Goal: Task Accomplishment & Management: Use online tool/utility

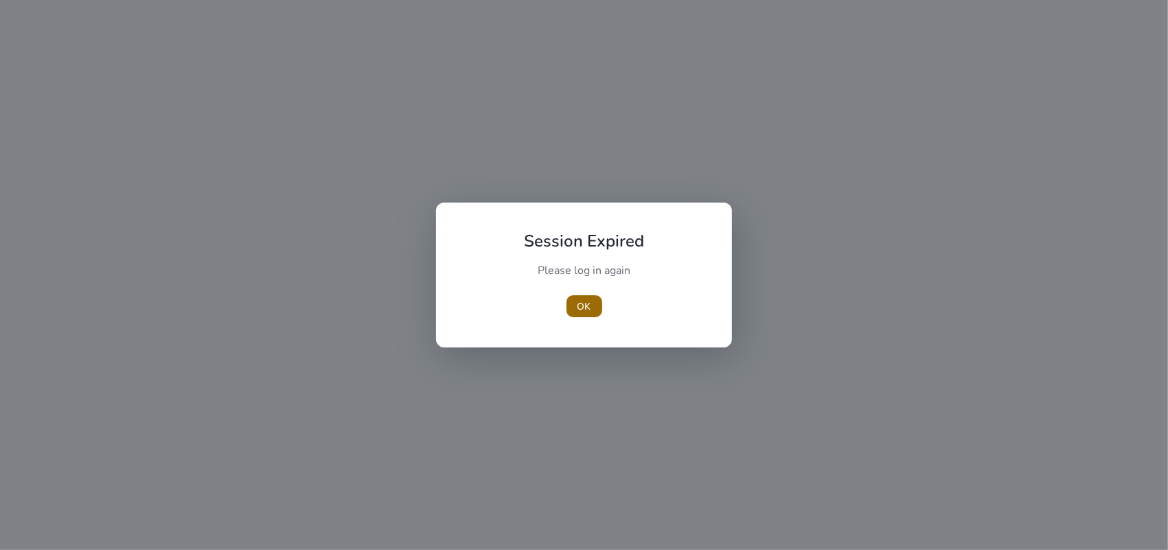
click at [586, 308] on span "OK" at bounding box center [585, 306] width 14 height 14
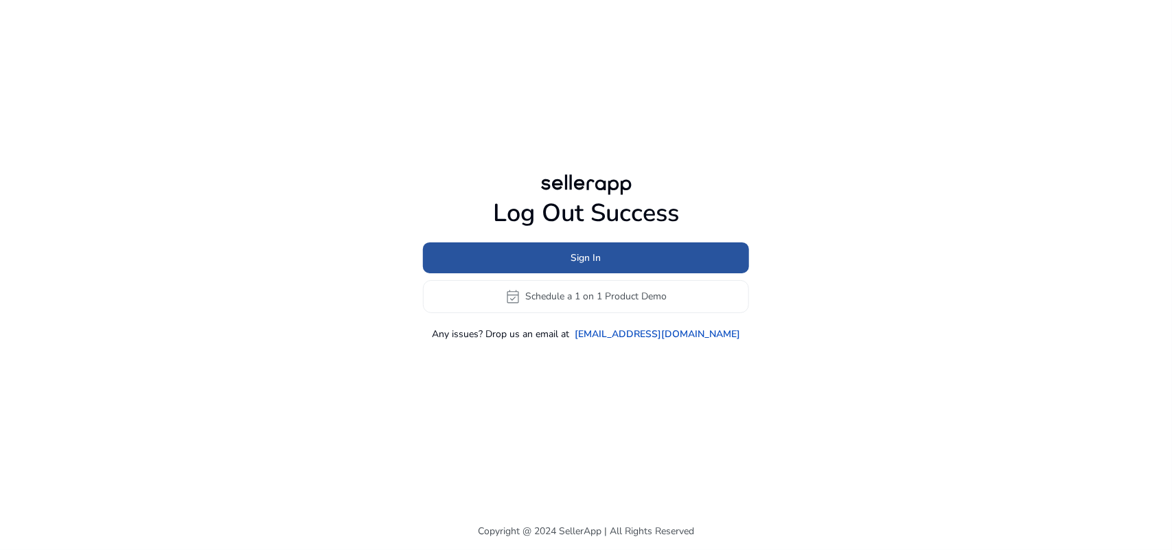
click at [609, 253] on span at bounding box center [586, 257] width 326 height 33
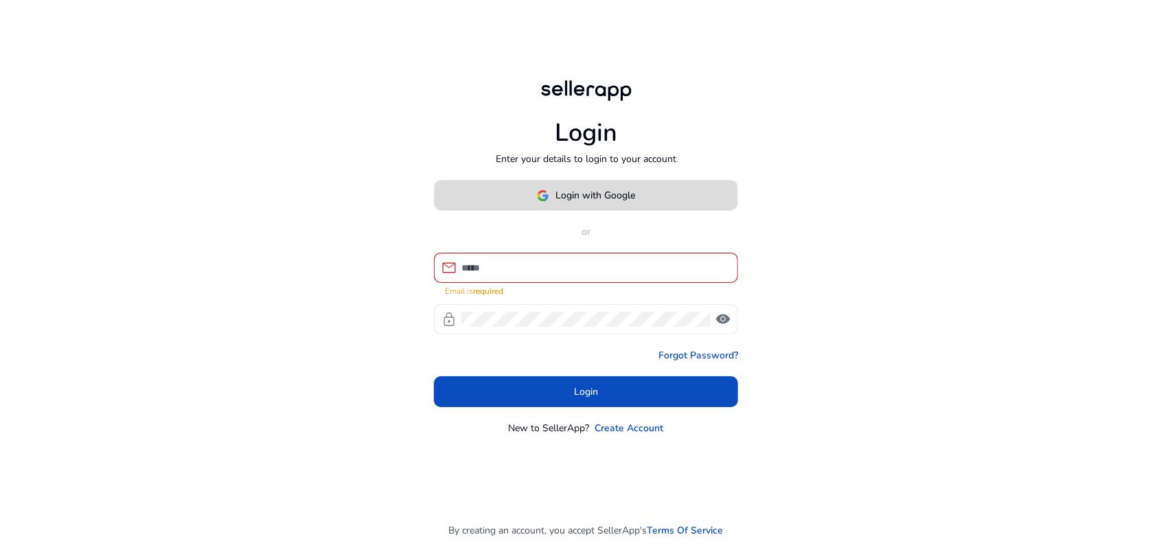
click at [557, 198] on span "Login with Google" at bounding box center [596, 195] width 80 height 14
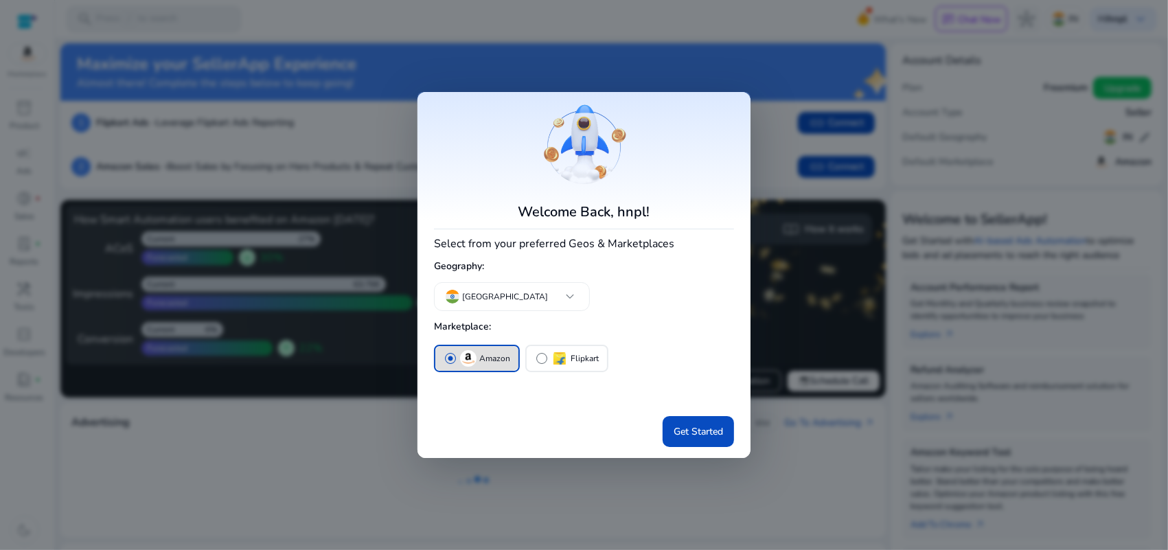
drag, startPoint x: 540, startPoint y: 356, endPoint x: 584, endPoint y: 374, distance: 47.7
click at [540, 357] on span "radio_button_unchecked" at bounding box center [542, 359] width 14 height 14
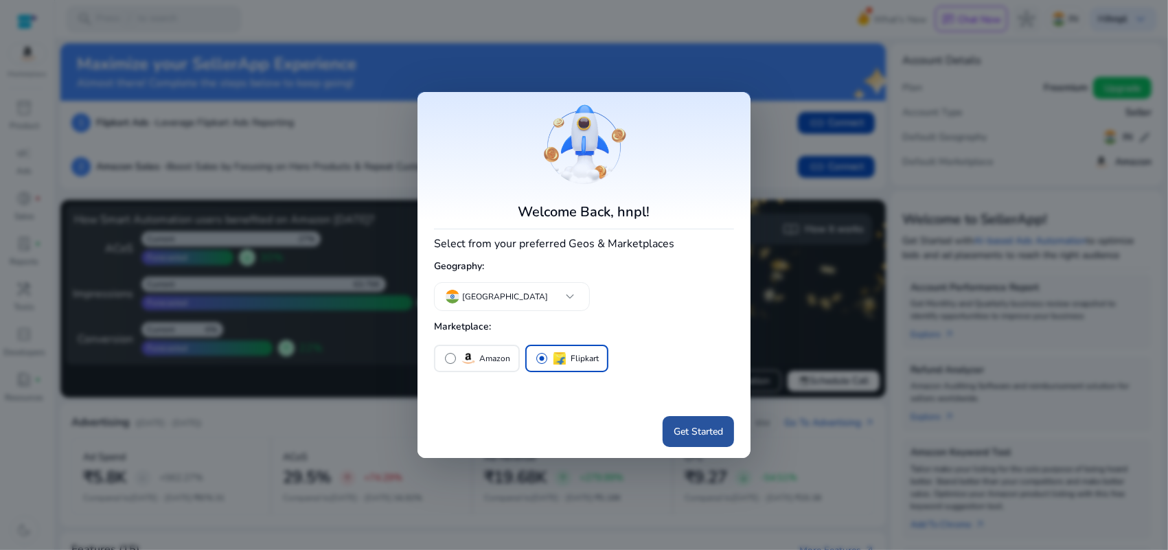
click at [704, 437] on span "Get Started" at bounding box center [698, 431] width 49 height 14
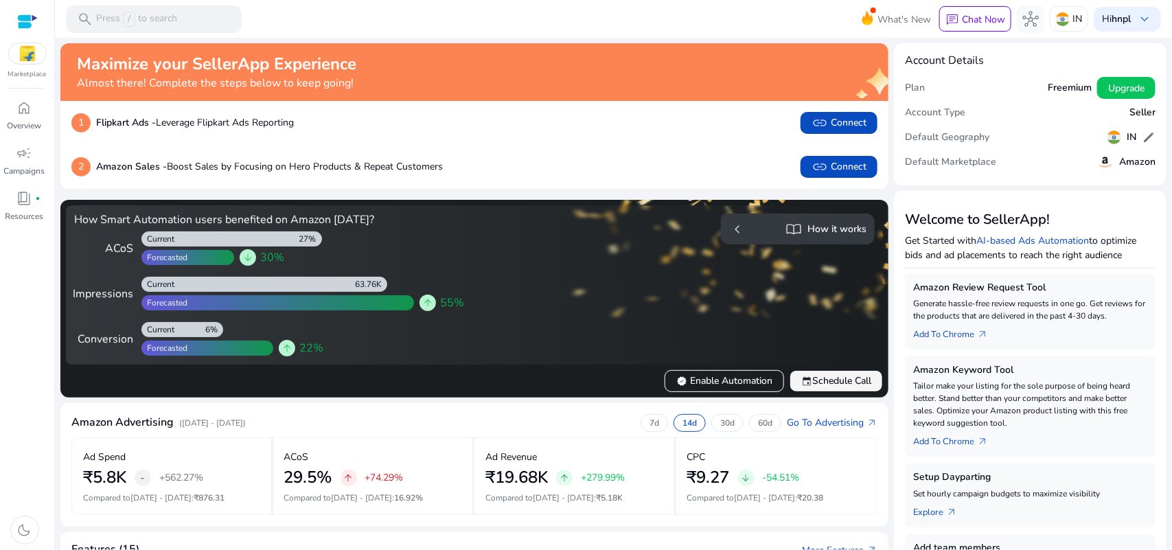
click at [834, 381] on span "event Schedule Call" at bounding box center [836, 381] width 70 height 14
drag, startPoint x: 19, startPoint y: 97, endPoint x: 23, endPoint y: 108, distance: 11.7
click at [21, 98] on div "home" at bounding box center [24, 108] width 38 height 22
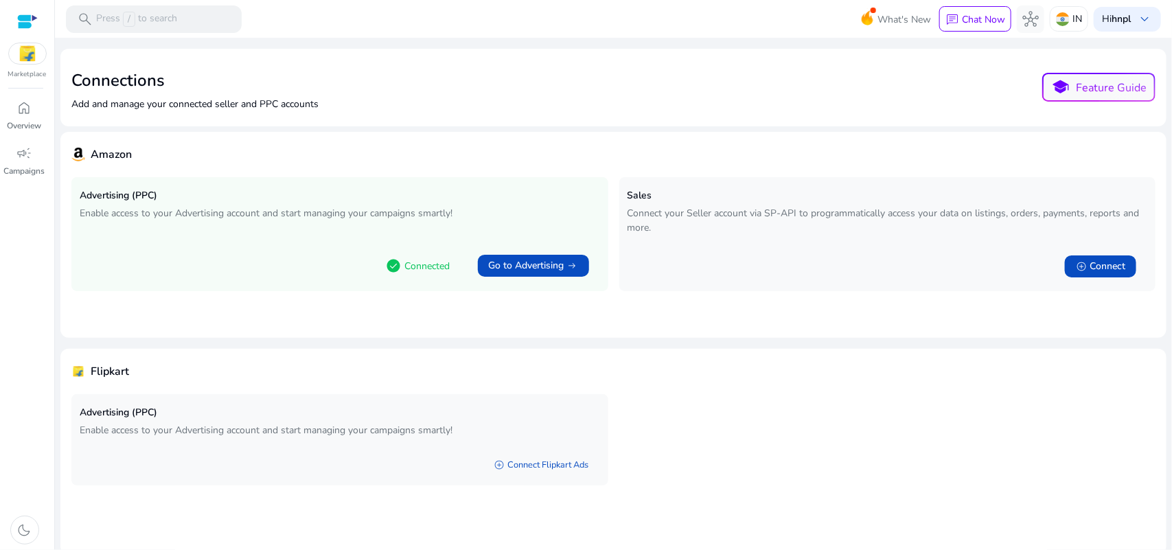
scroll to position [4, 0]
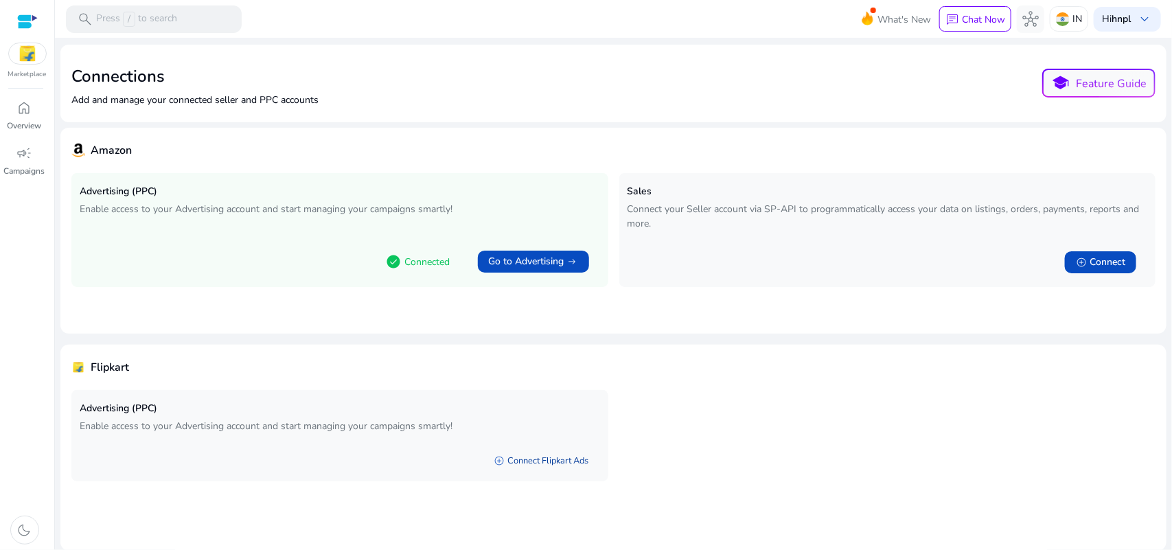
click at [547, 461] on link "add_circle Connect Flipkart Ads" at bounding box center [541, 460] width 117 height 25
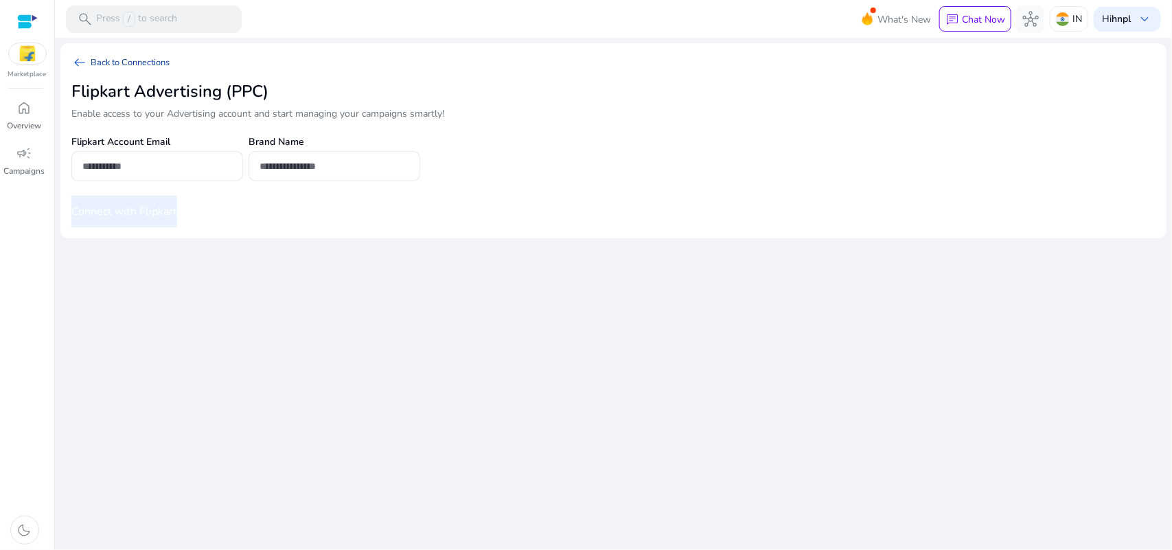
click at [98, 56] on link "arrow_left_alt Back to Connections" at bounding box center [125, 62] width 109 height 16
